Goal: Task Accomplishment & Management: Complete application form

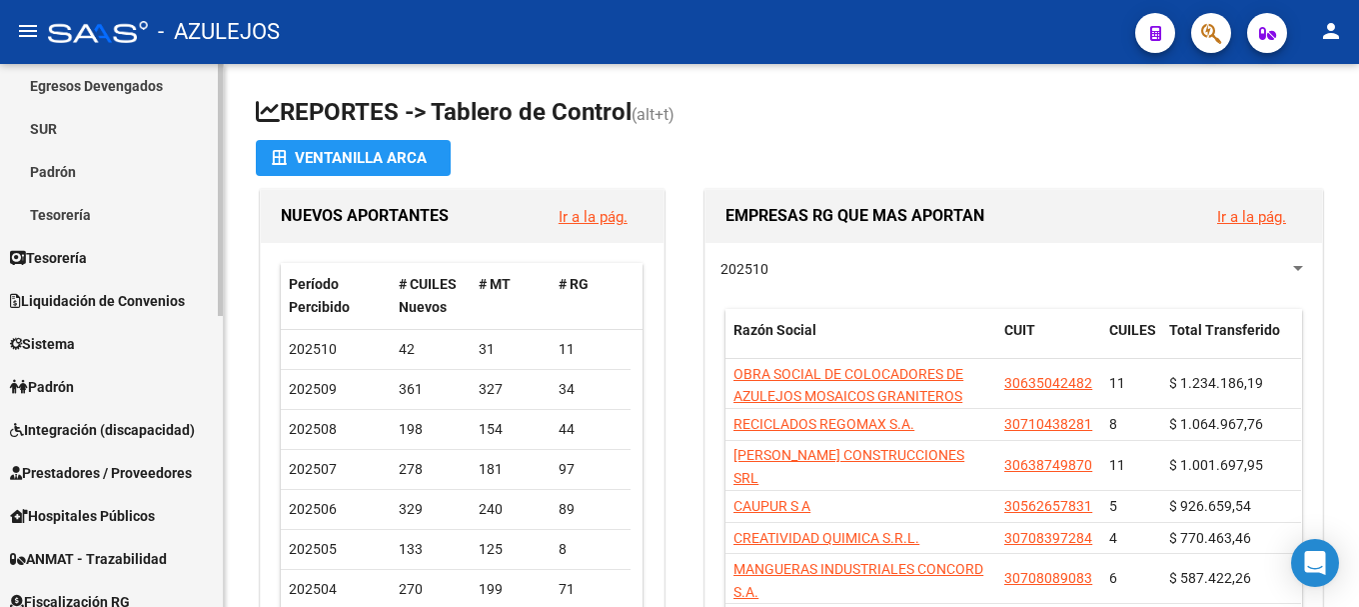
scroll to position [300, 0]
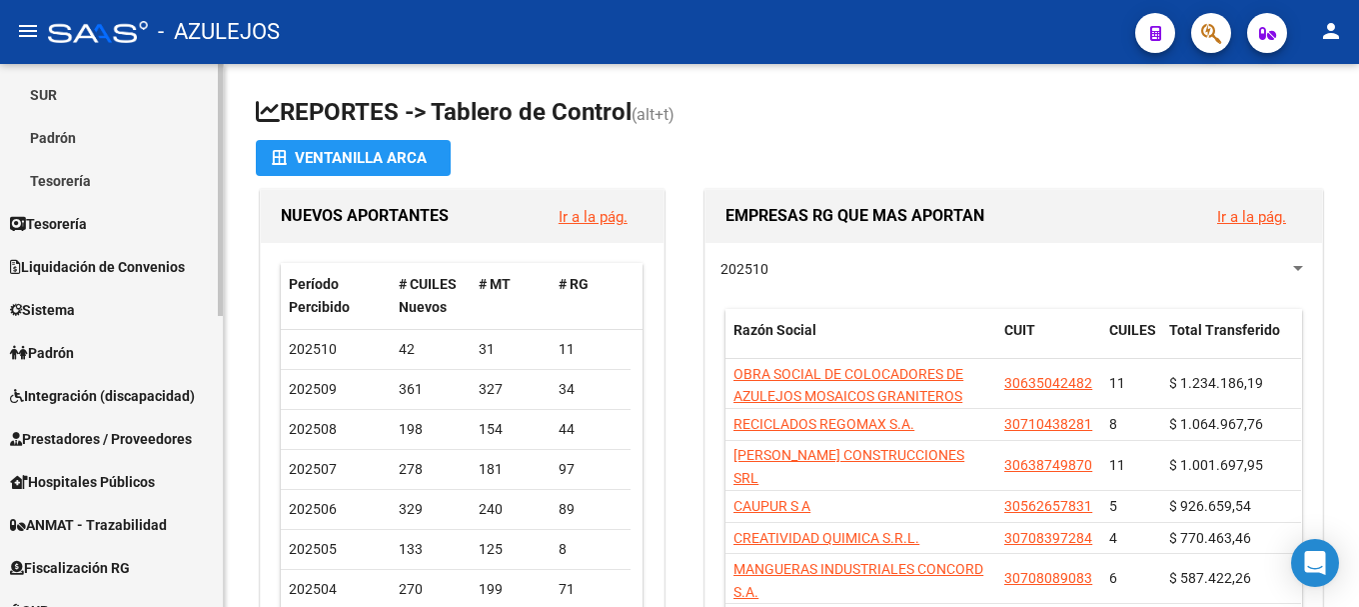
click at [74, 352] on span "Padrón" at bounding box center [42, 353] width 64 height 22
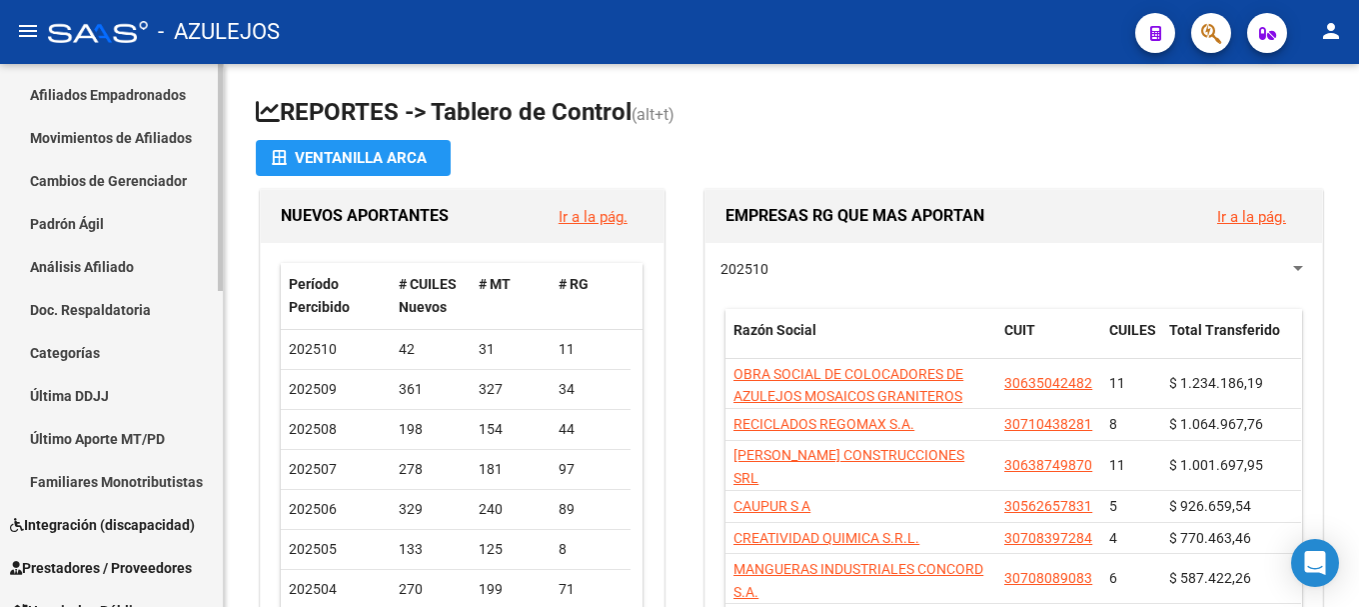
click at [99, 264] on link "Análisis Afiliado" at bounding box center [111, 266] width 223 height 43
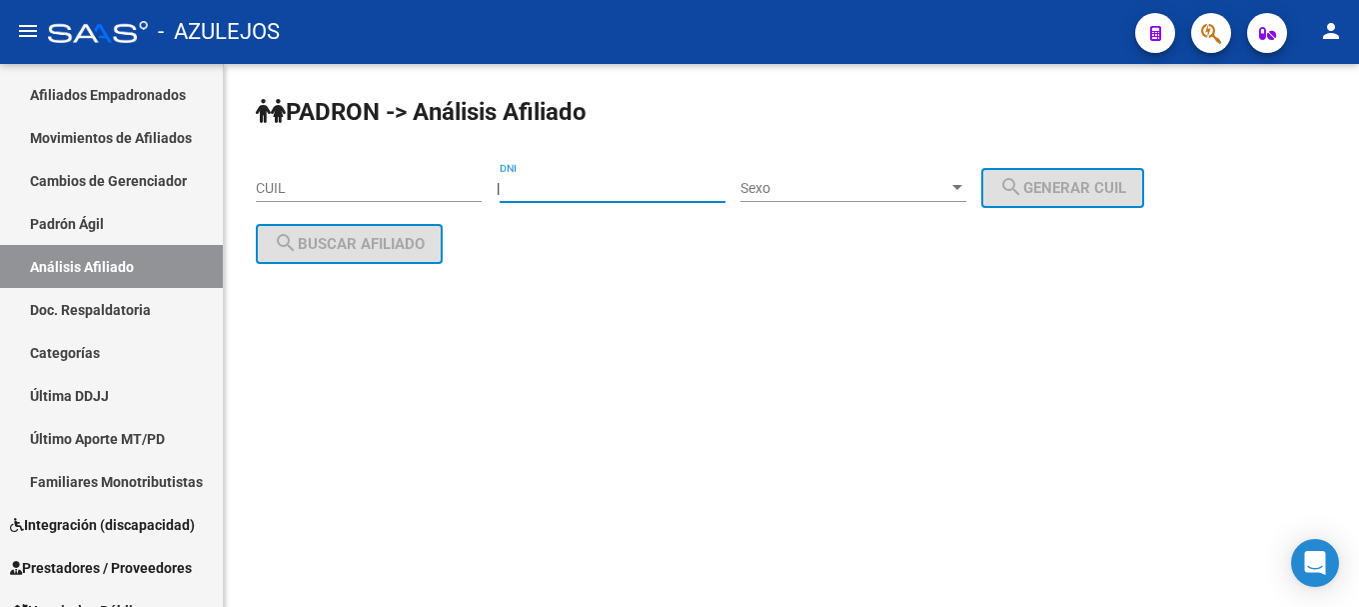
paste input "22339713"
type input "22339713"
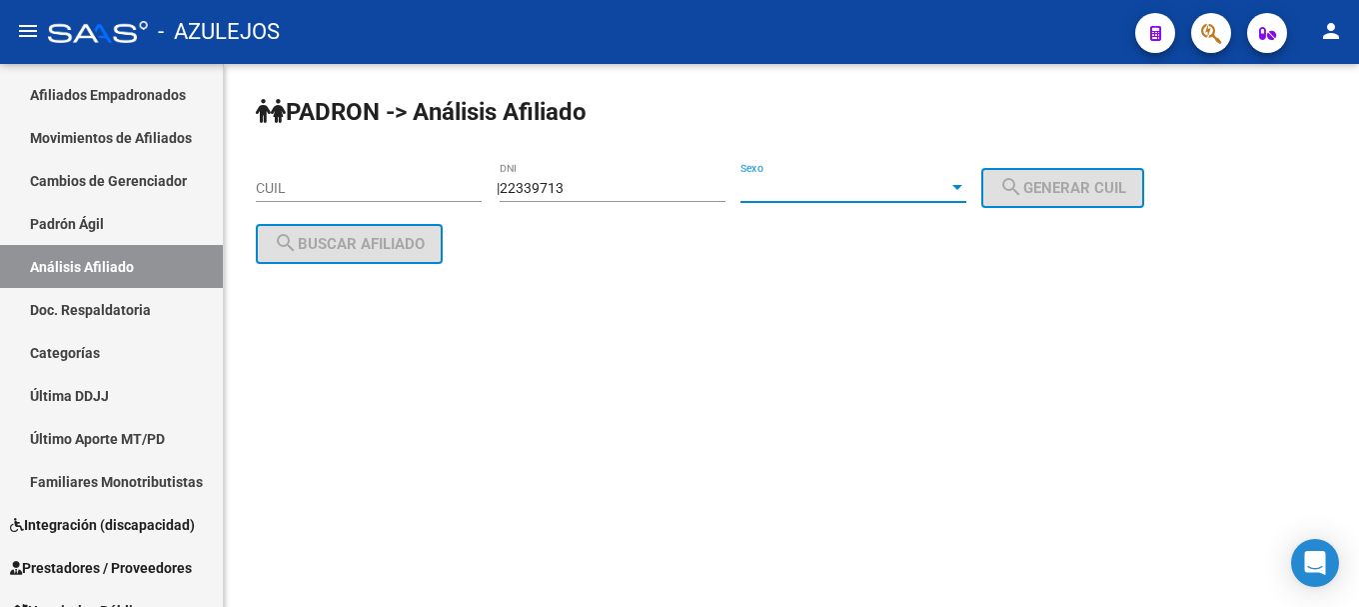
click at [966, 182] on div at bounding box center [957, 188] width 18 height 16
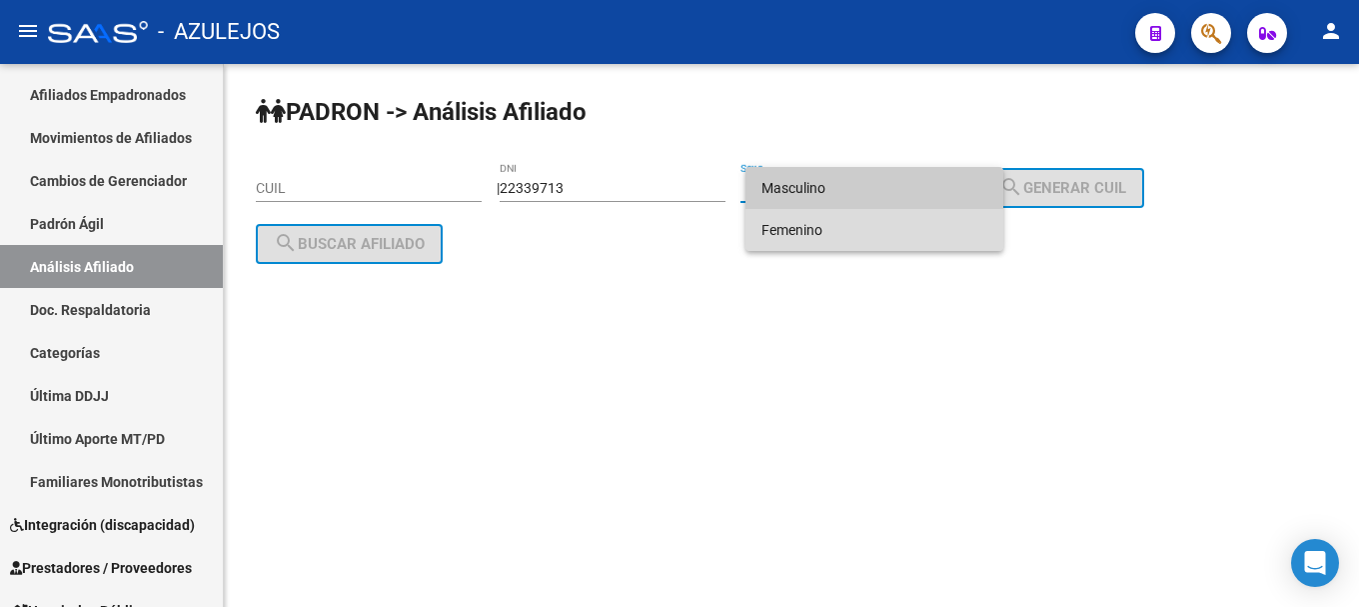
click at [902, 226] on span "Femenino" at bounding box center [874, 230] width 226 height 42
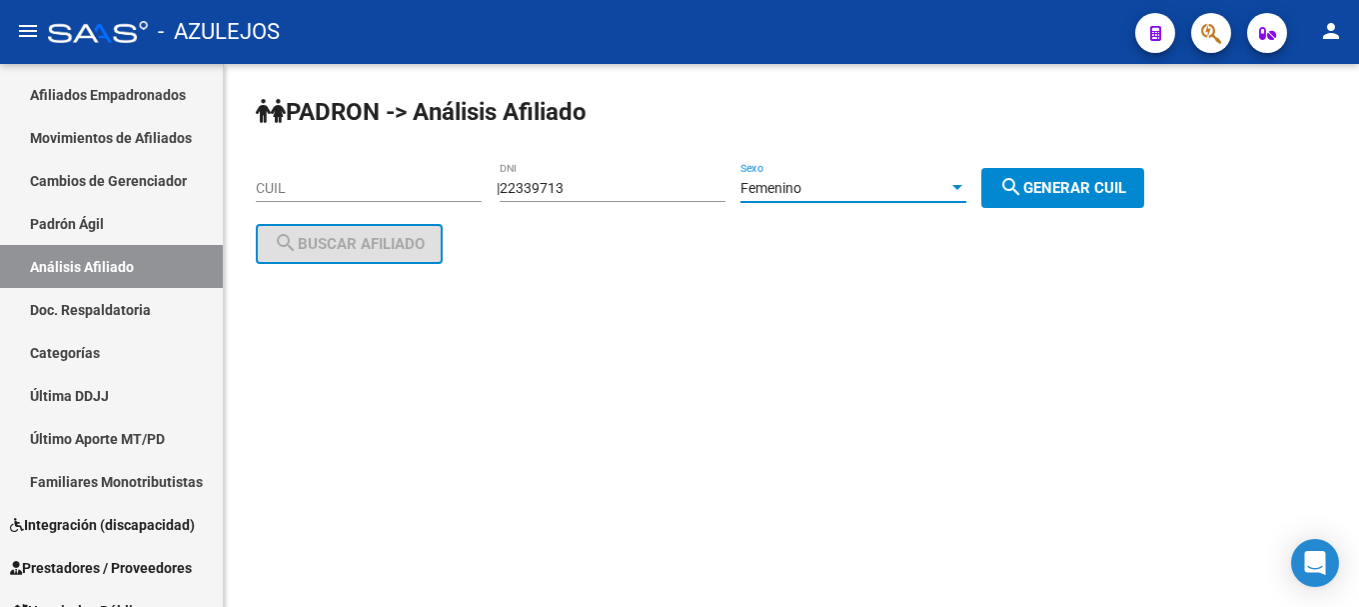
click at [1022, 189] on mat-icon "search" at bounding box center [1011, 187] width 24 height 24
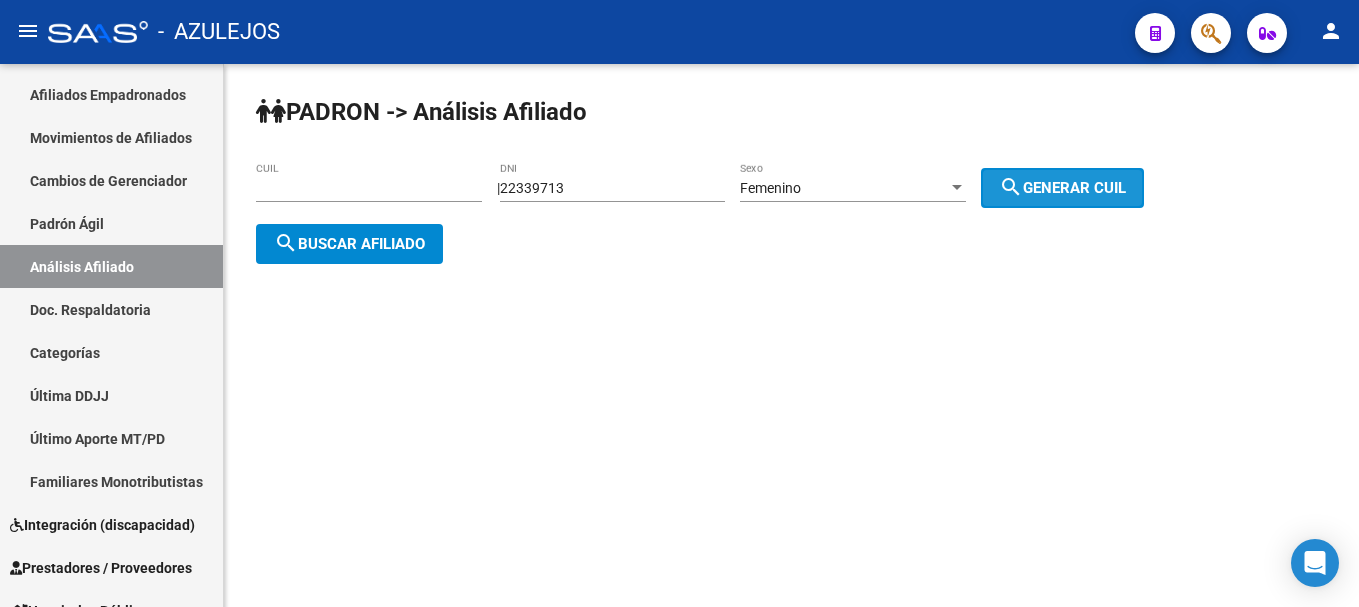
type input "27-22339713-7"
click at [357, 251] on span "search Buscar afiliado" at bounding box center [349, 244] width 151 height 18
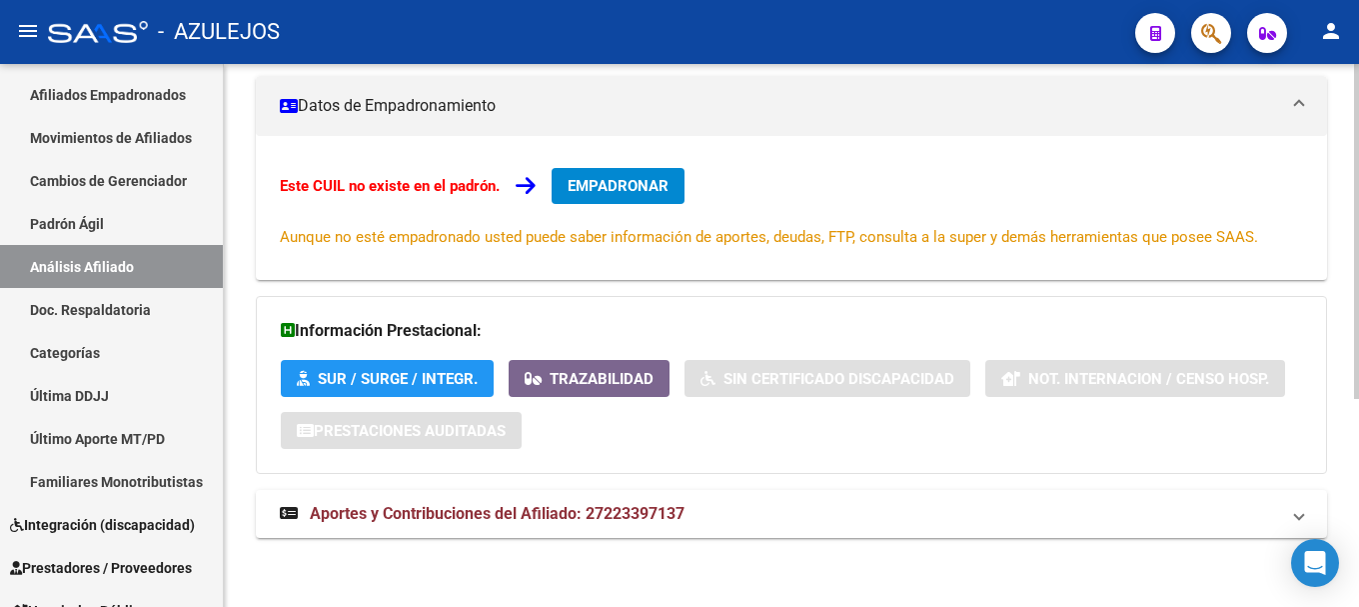
scroll to position [338, 0]
click at [509, 499] on mat-expansion-panel-header "Aportes y Contribuciones del Afiliado: 27223397137" at bounding box center [791, 513] width 1071 height 48
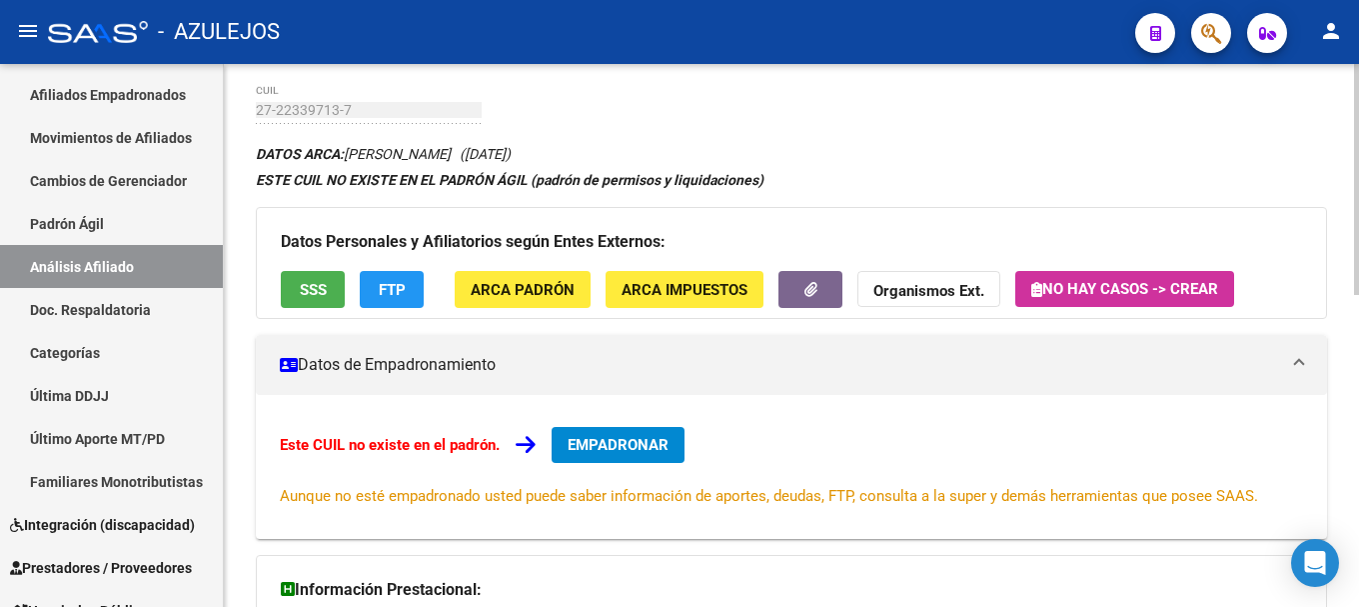
scroll to position [38, 0]
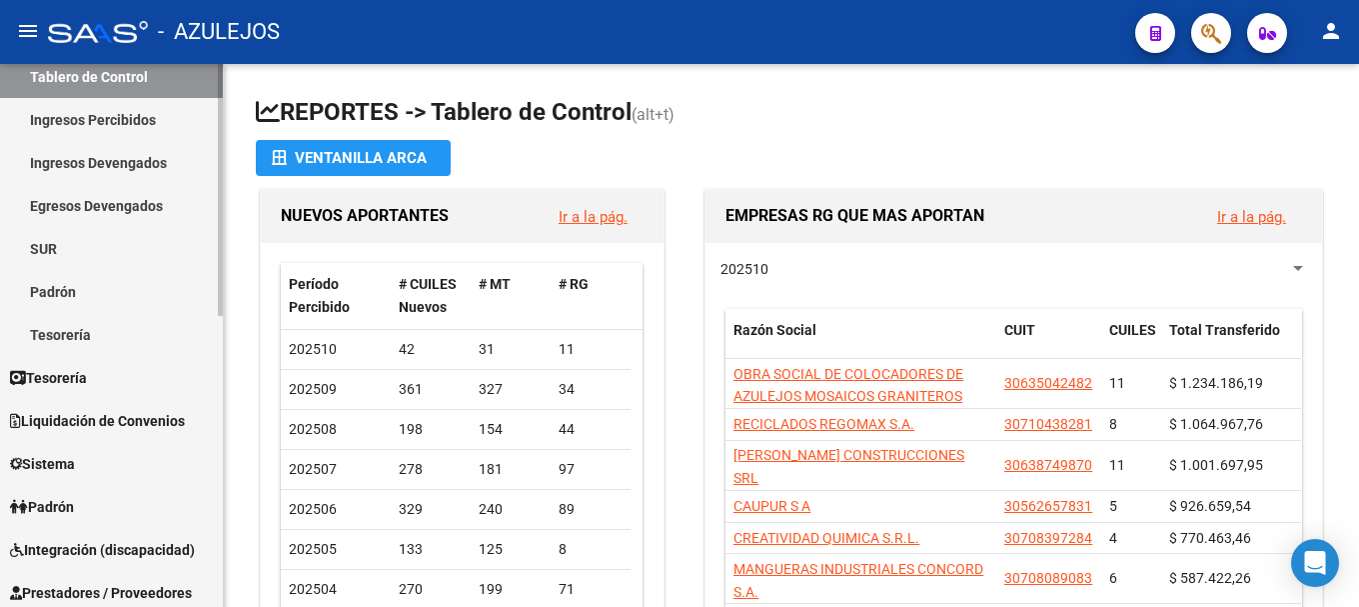
scroll to position [200, 0]
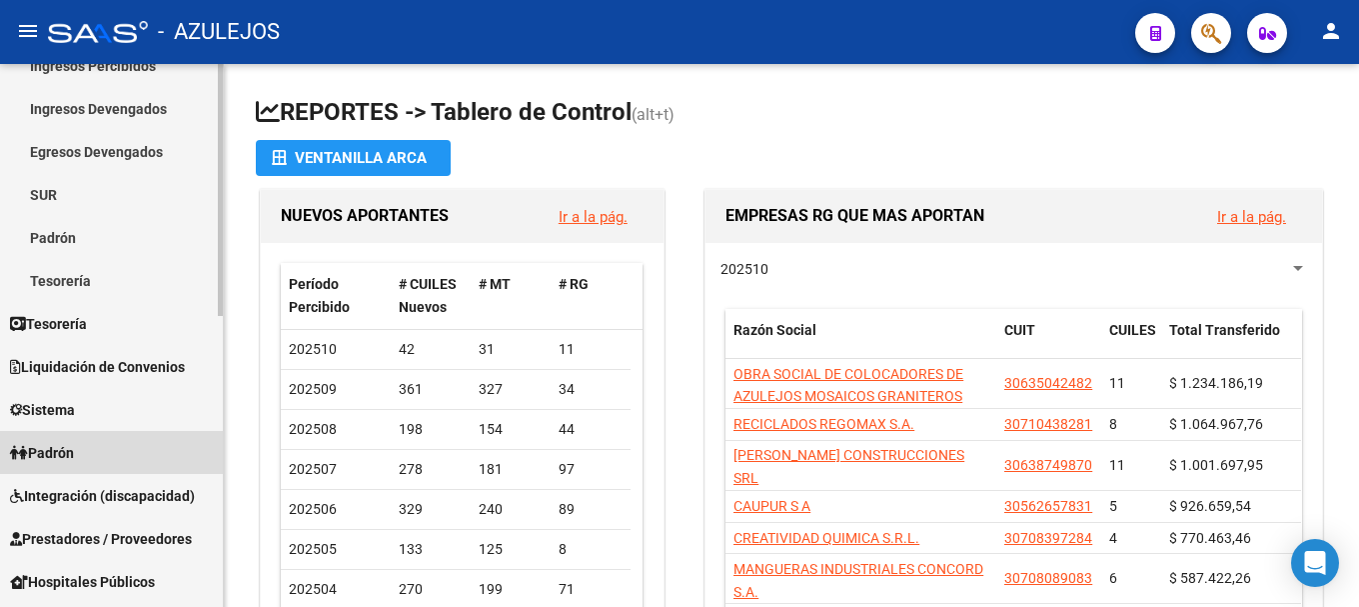
click at [74, 445] on span "Padrón" at bounding box center [42, 453] width 64 height 22
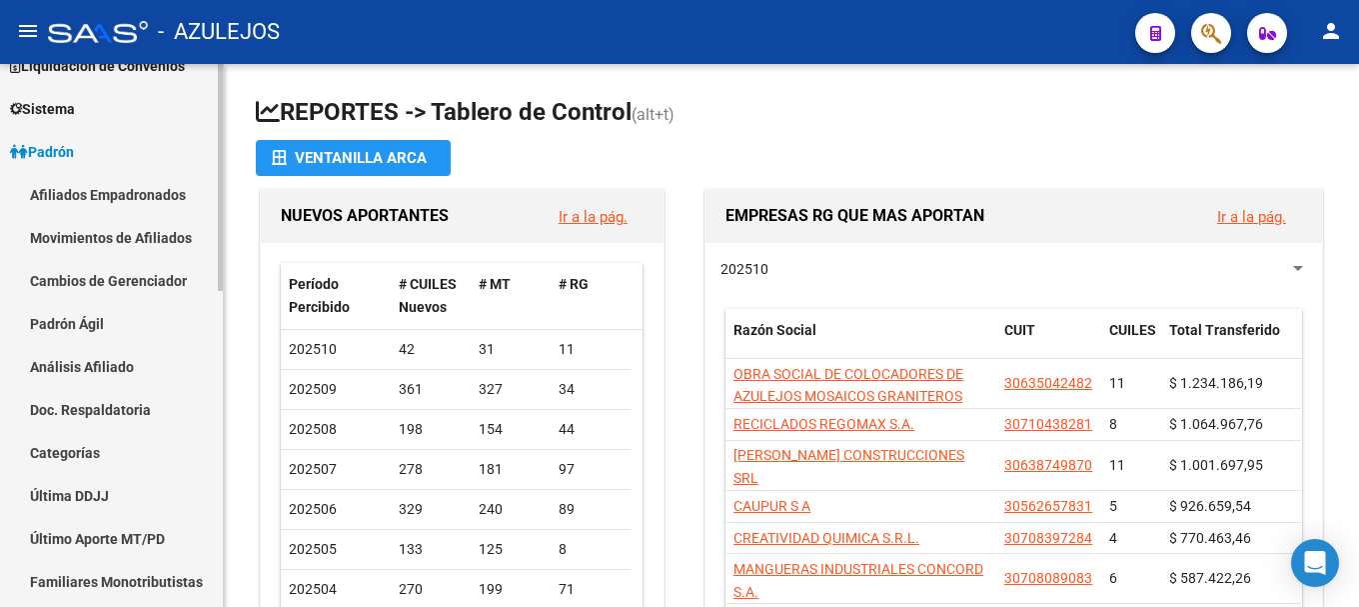
click at [86, 364] on link "Análisis Afiliado" at bounding box center [111, 366] width 223 height 43
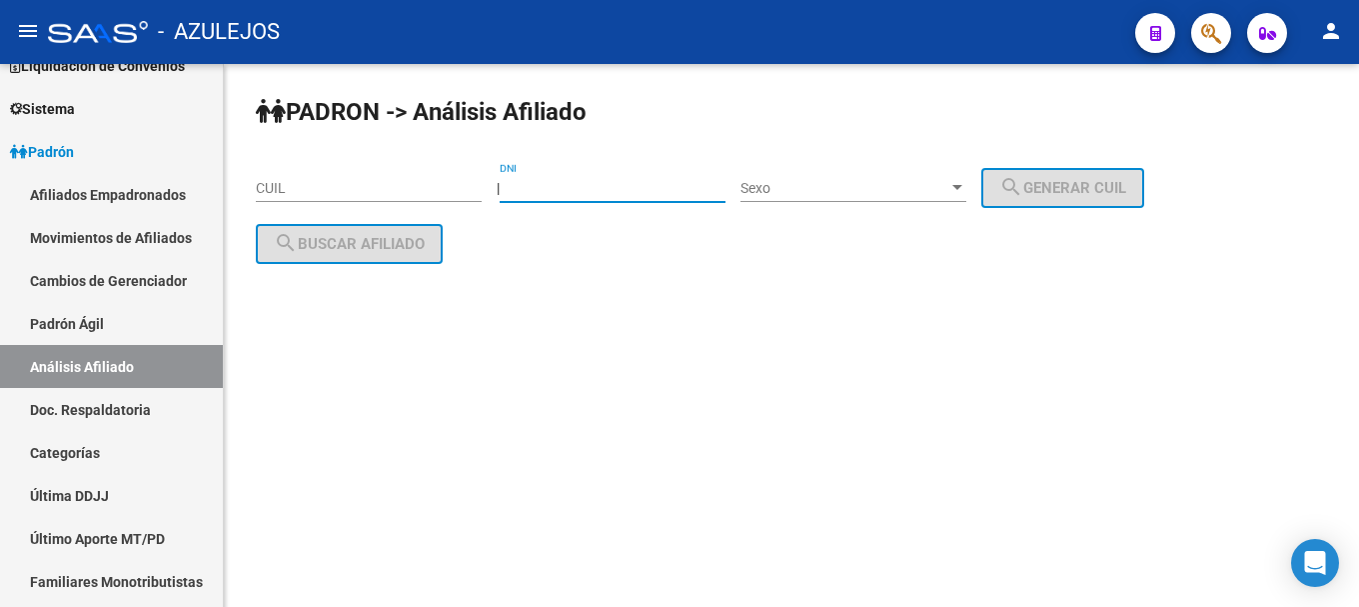
paste input "22339713"
type input "22339713"
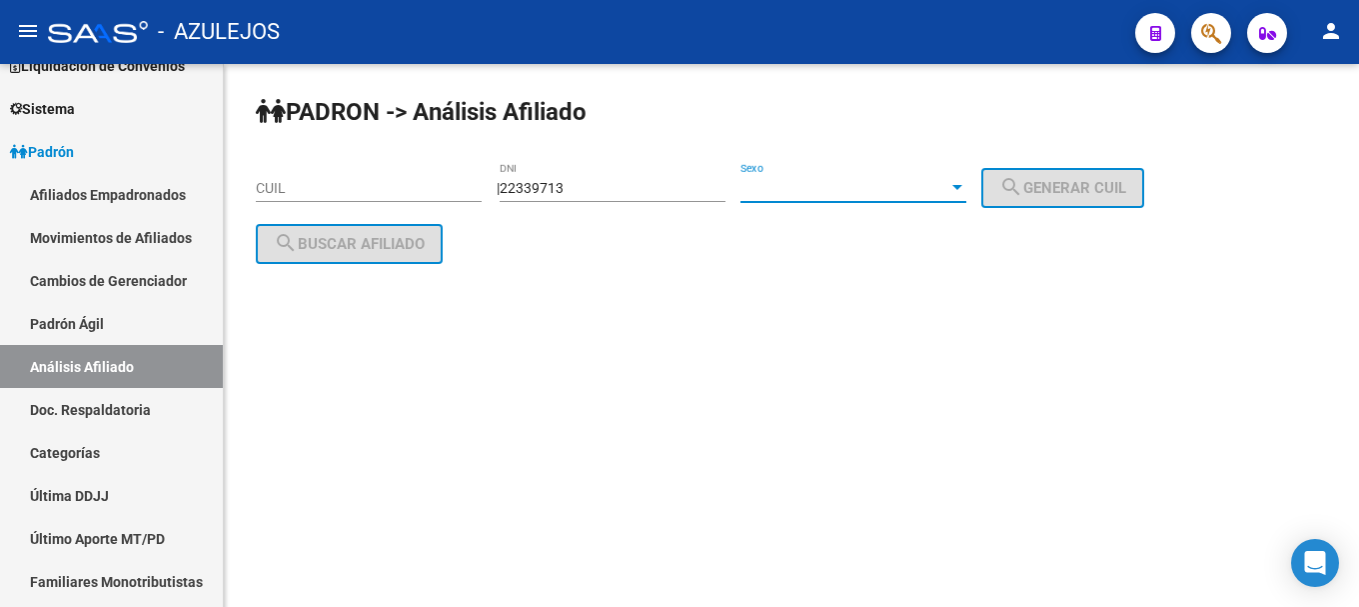
click at [966, 192] on div at bounding box center [957, 188] width 18 height 16
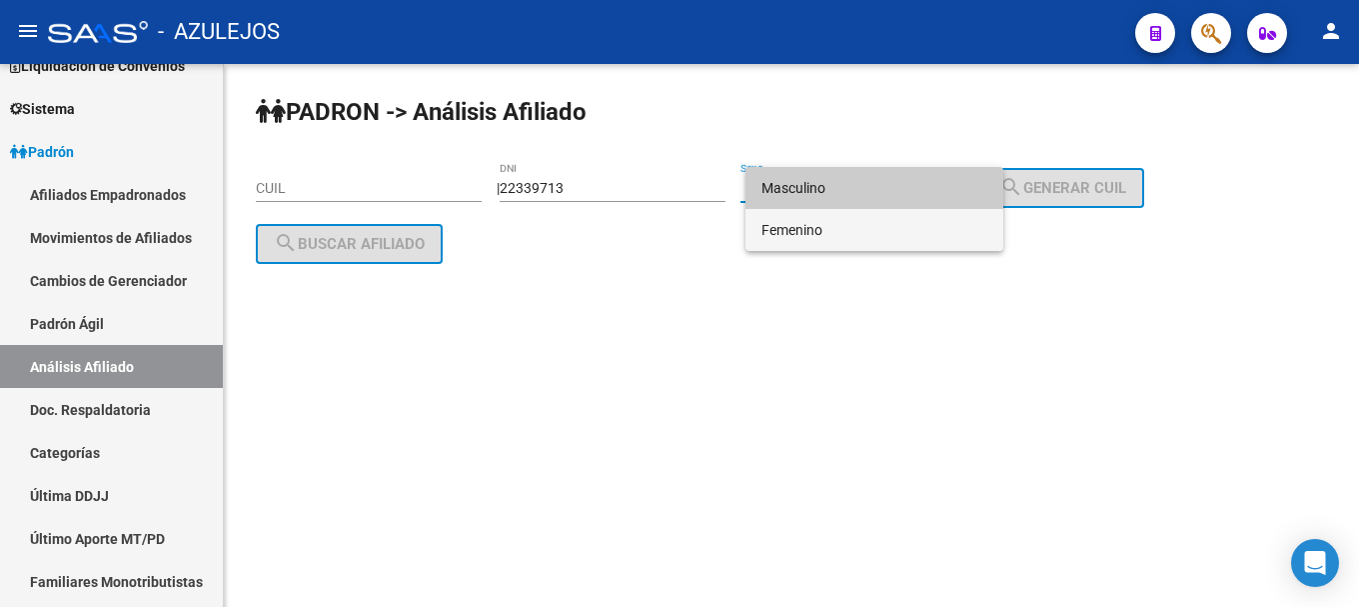
click at [949, 217] on span "Femenino" at bounding box center [874, 230] width 226 height 42
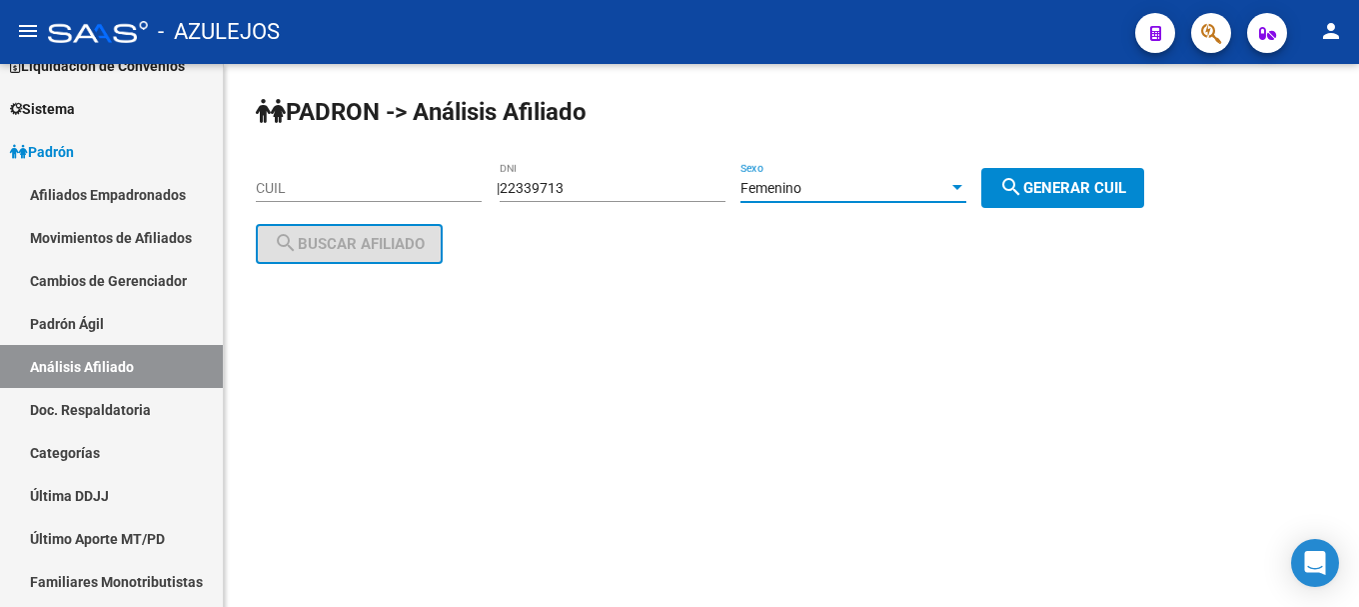
click at [1062, 179] on span "search Generar CUIL" at bounding box center [1062, 188] width 127 height 18
type input "27-22339713-7"
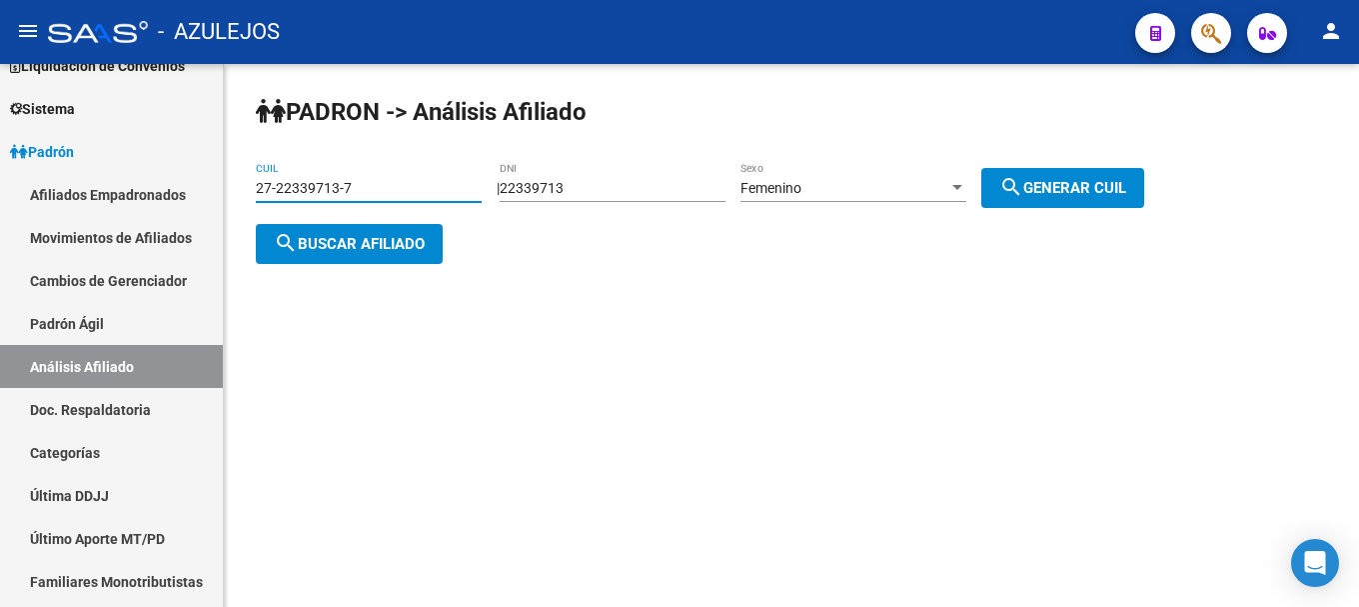
drag, startPoint x: 257, startPoint y: 184, endPoint x: 394, endPoint y: 184, distance: 136.9
click at [394, 184] on input "27-22339713-7" at bounding box center [369, 188] width 226 height 17
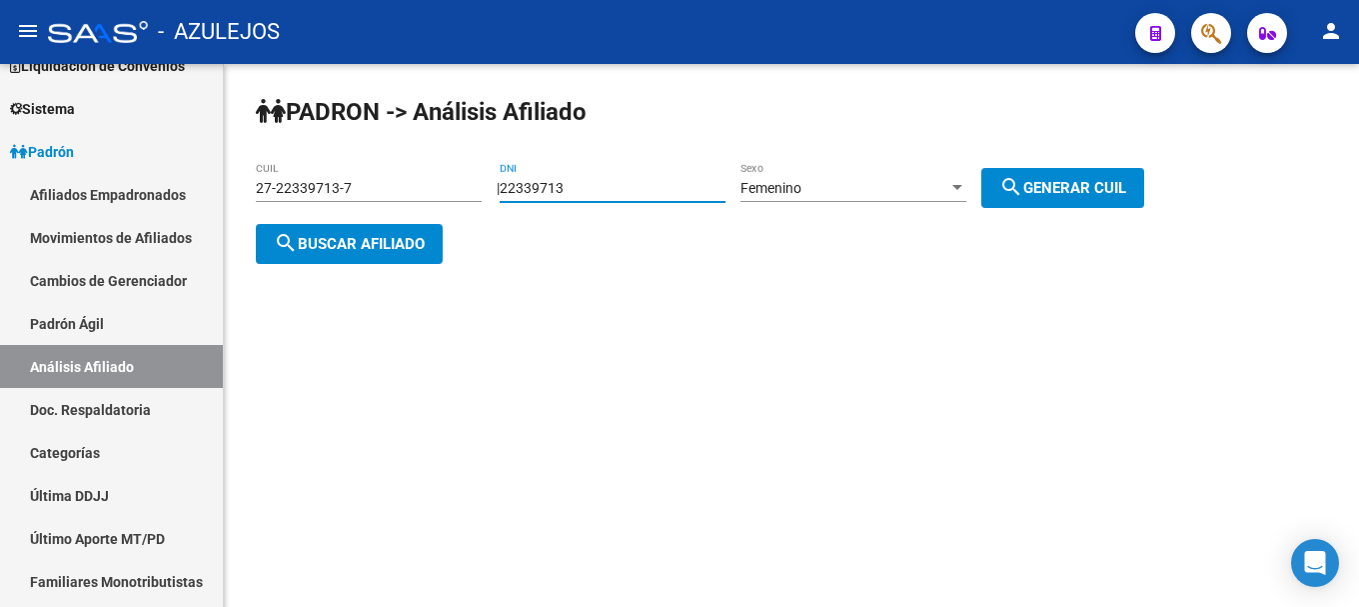
drag, startPoint x: 594, startPoint y: 180, endPoint x: 495, endPoint y: 184, distance: 99.0
click at [495, 184] on app-analisis-afiliado "PADRON -> Análisis Afiliado 27-22339713-7 CUIL | 22339713 DNI Femenino Sexo sea…" at bounding box center [707, 216] width 903 height 72
type input "94699263"
click at [966, 174] on div "Femenino Sexo" at bounding box center [853, 182] width 226 height 40
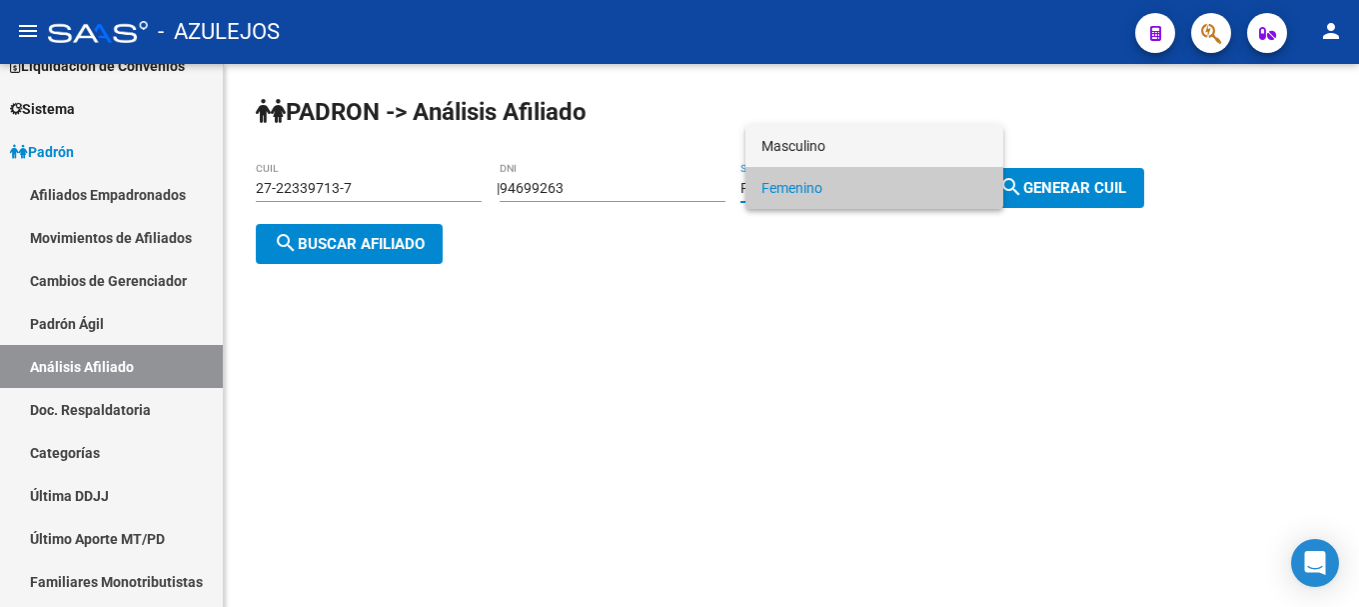
click at [930, 157] on span "Masculino" at bounding box center [874, 146] width 226 height 42
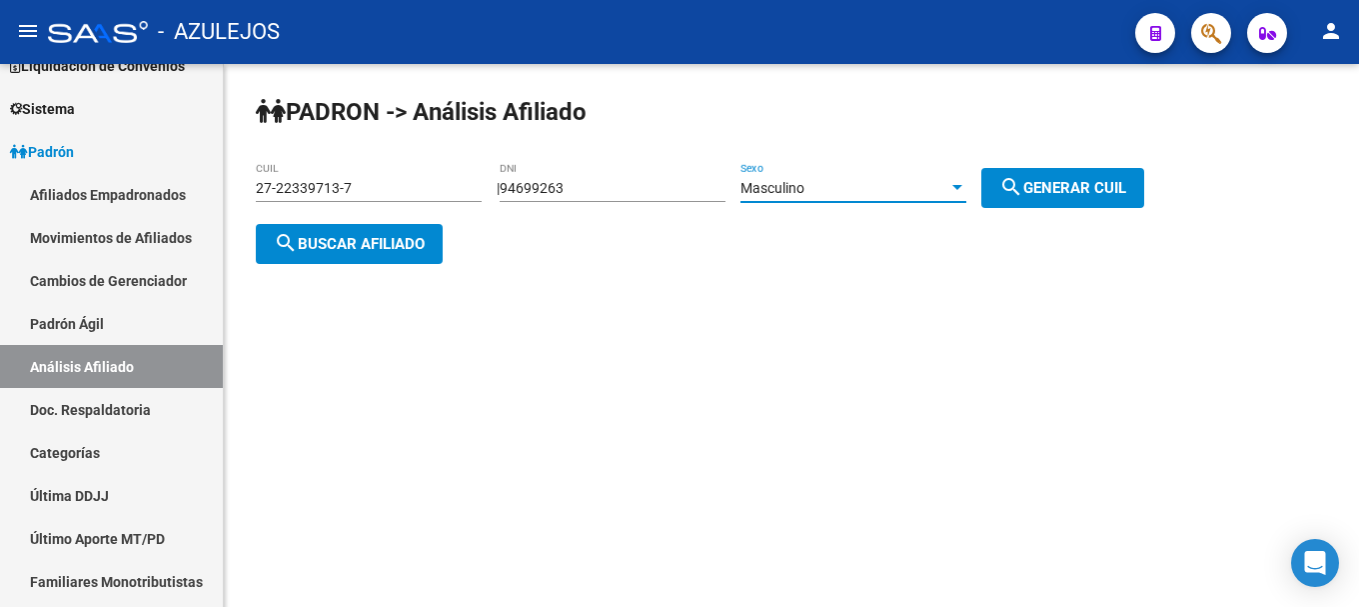
click at [1097, 176] on button "search Generar CUIL" at bounding box center [1062, 188] width 163 height 40
type input "20-94699263-2"
click at [425, 242] on span "search Buscar afiliado" at bounding box center [349, 244] width 151 height 18
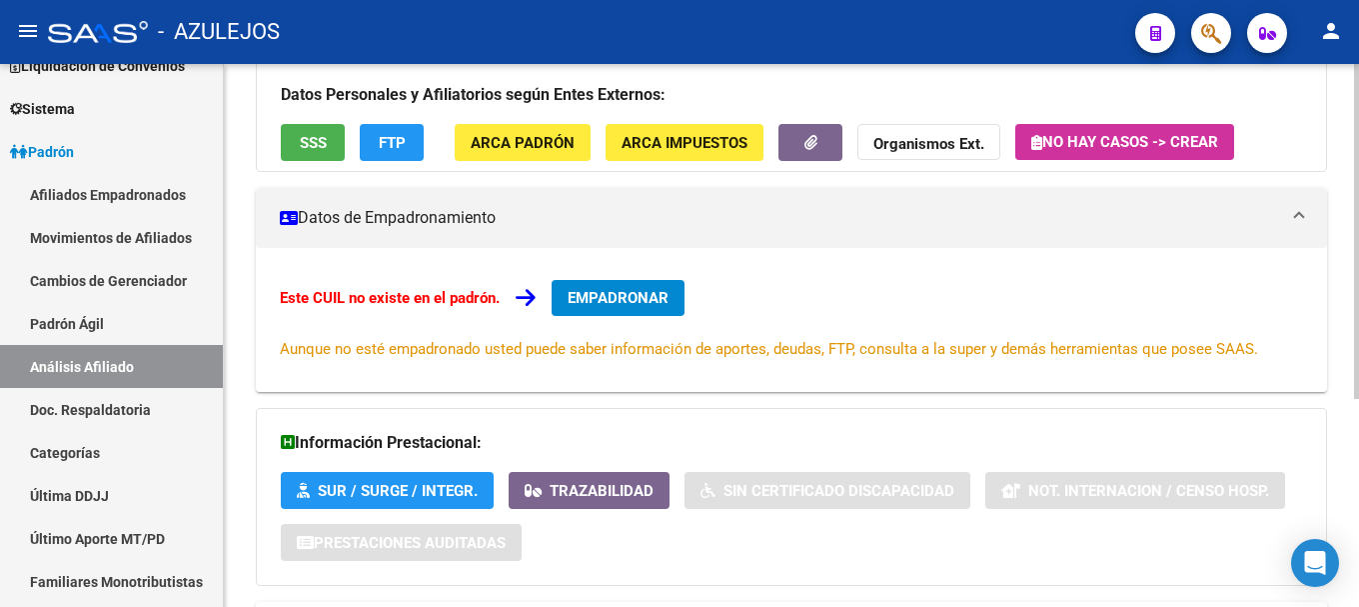
scroll to position [338, 0]
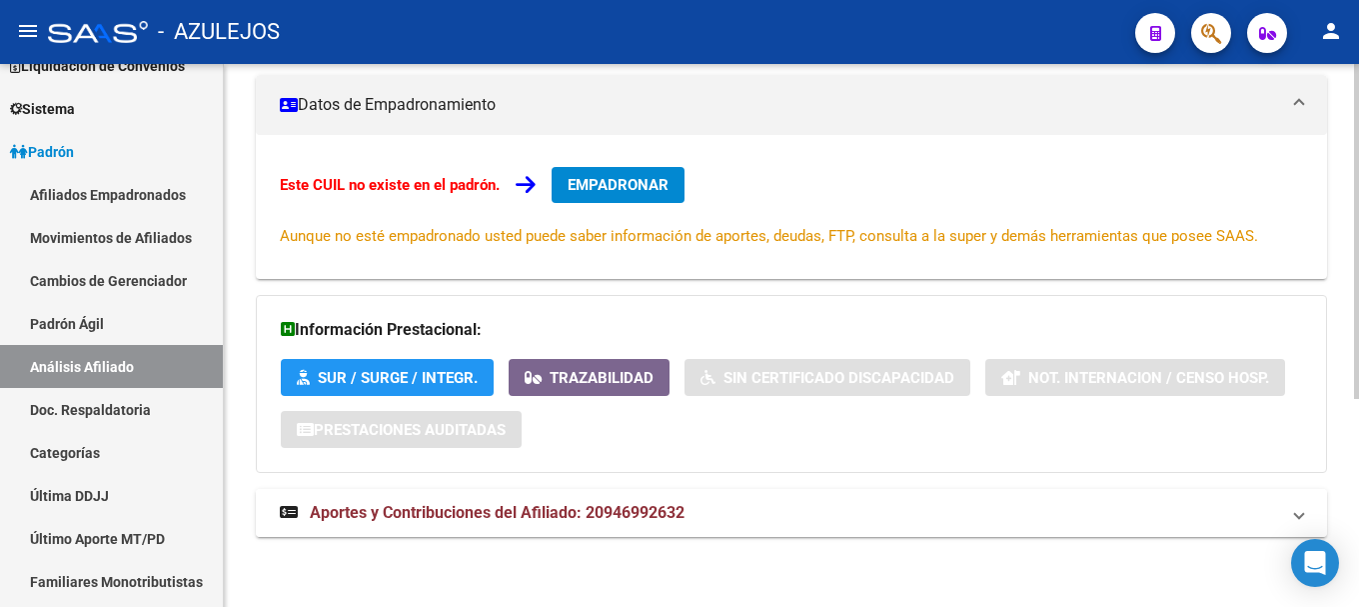
click at [586, 514] on span "Aportes y Contribuciones del Afiliado: 20946992632" at bounding box center [497, 512] width 375 height 19
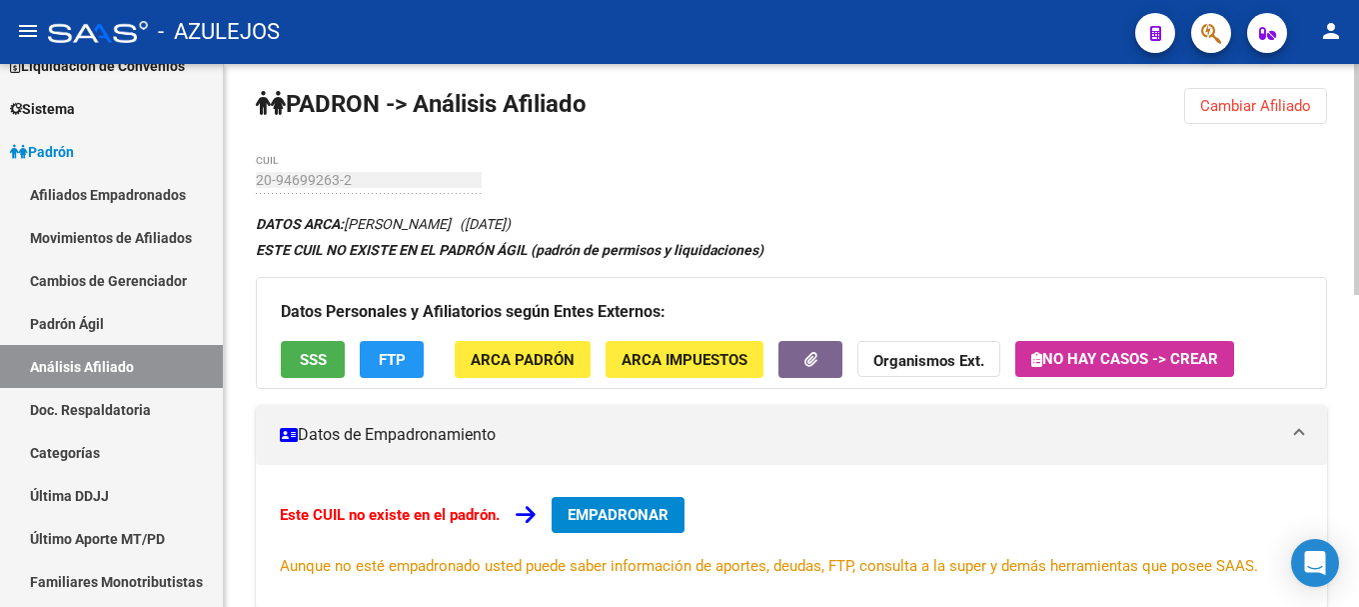
scroll to position [0, 0]
